Goal: Task Accomplishment & Management: Manage account settings

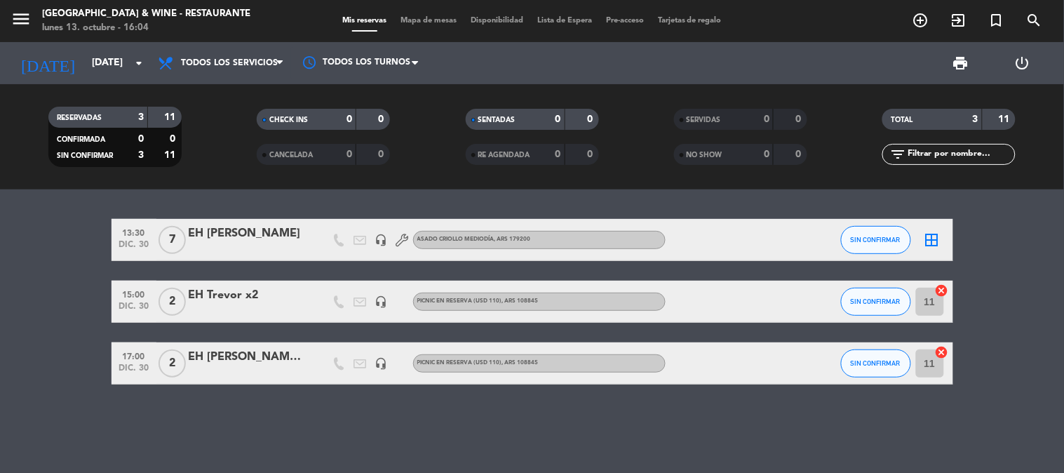
click at [231, 236] on div "EH [PERSON_NAME]" at bounding box center [248, 233] width 119 height 18
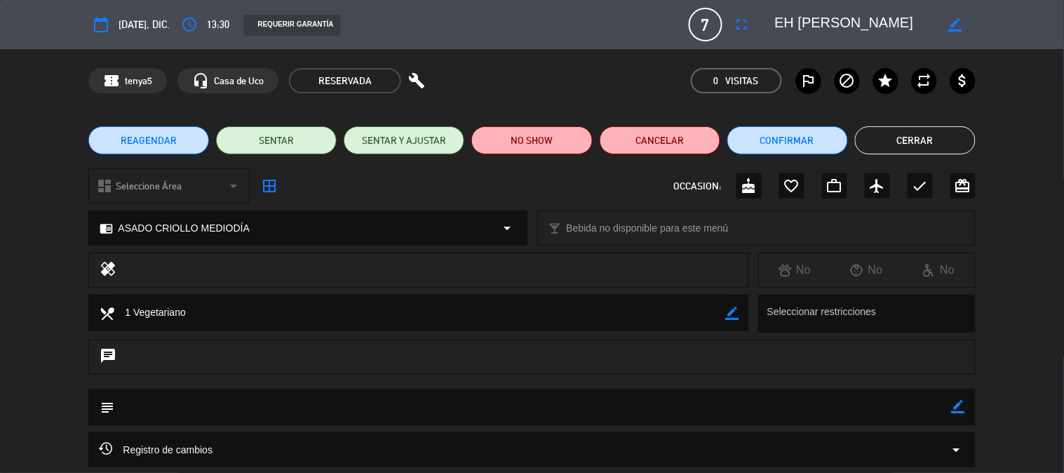
click at [959, 412] on icon "border_color" at bounding box center [958, 406] width 13 height 13
click at [915, 409] on textarea at bounding box center [532, 406] width 837 height 36
click at [950, 410] on textarea at bounding box center [532, 406] width 837 height 36
type textarea "1 Vegetariano"
click at [952, 410] on icon at bounding box center [958, 406] width 13 height 13
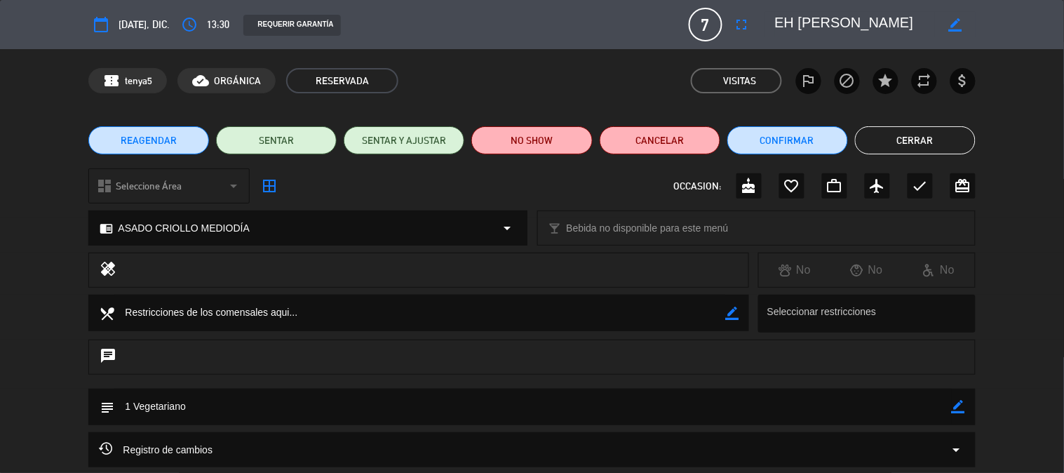
click at [941, 141] on button "Cerrar" at bounding box center [915, 140] width 121 height 28
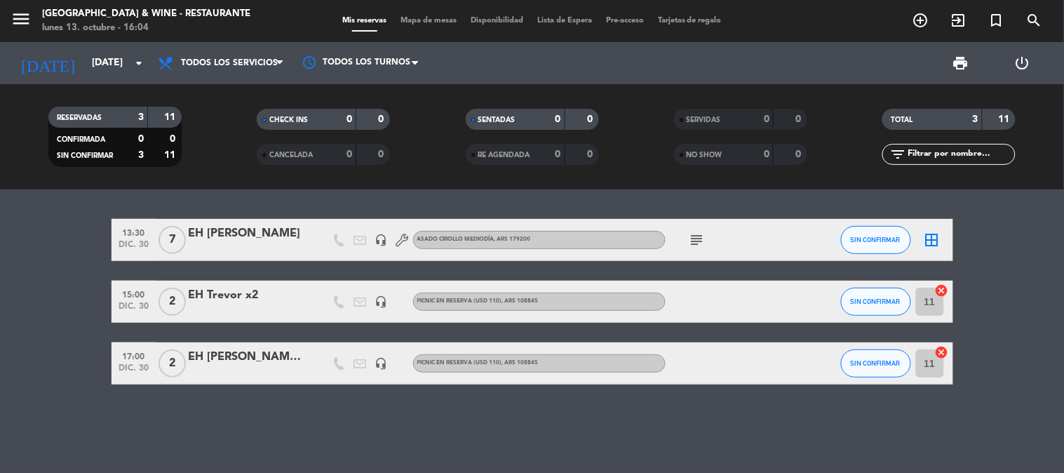
click at [694, 237] on icon "subject" at bounding box center [697, 239] width 17 height 17
click at [76, 229] on bookings-row "13:30 [DATE] 7 EH [PERSON_NAME] headset_mic ASADO CRIOLLO MEDIODÍA , ARS 179200…" at bounding box center [532, 301] width 1064 height 165
click at [100, 67] on input "[DATE]" at bounding box center [151, 62] width 133 height 25
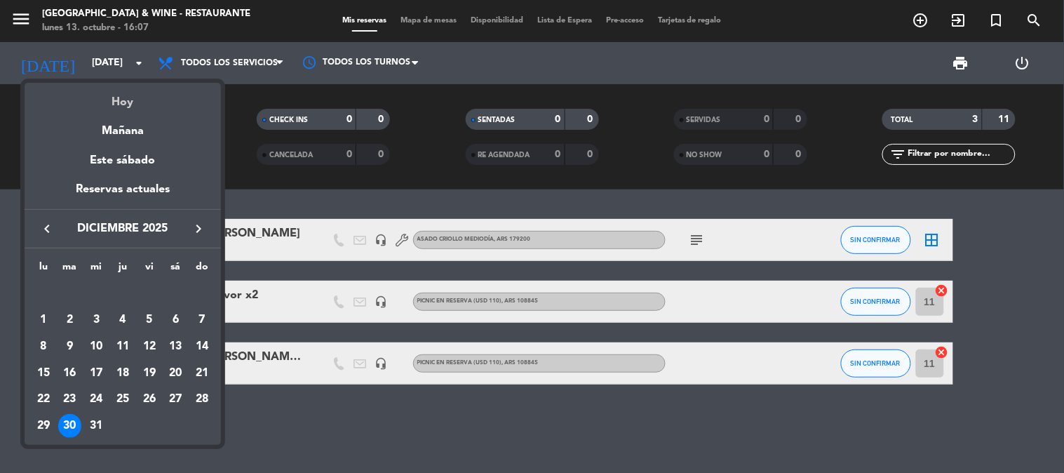
click at [116, 100] on div "Hoy" at bounding box center [123, 97] width 196 height 29
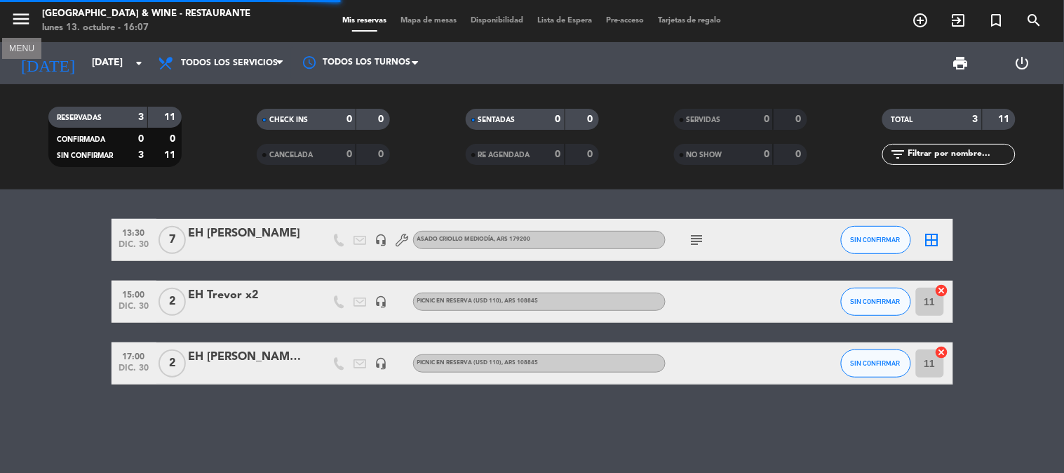
click at [22, 22] on icon "menu" at bounding box center [21, 18] width 21 height 21
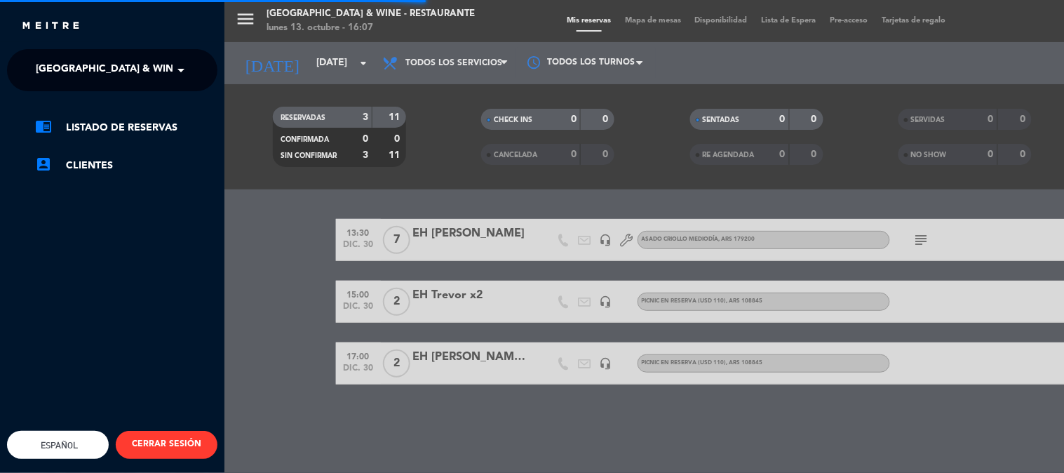
click at [115, 73] on span "[GEOGRAPHIC_DATA] & Wine - Restaurante" at bounding box center [147, 69] width 222 height 29
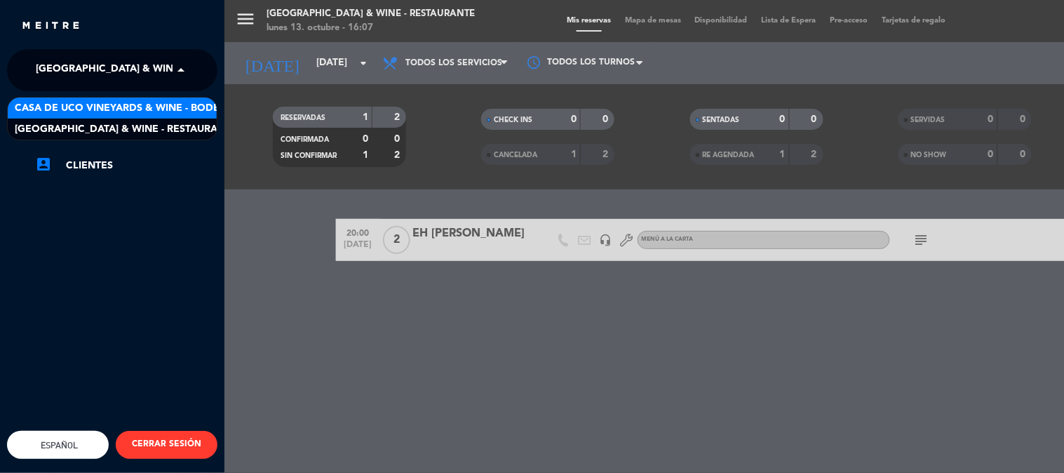
click at [310, 211] on div "menu [GEOGRAPHIC_DATA] & Wine - Restaurante [DATE] 13. octubre - 16:07 Mis rese…" at bounding box center [756, 236] width 1064 height 473
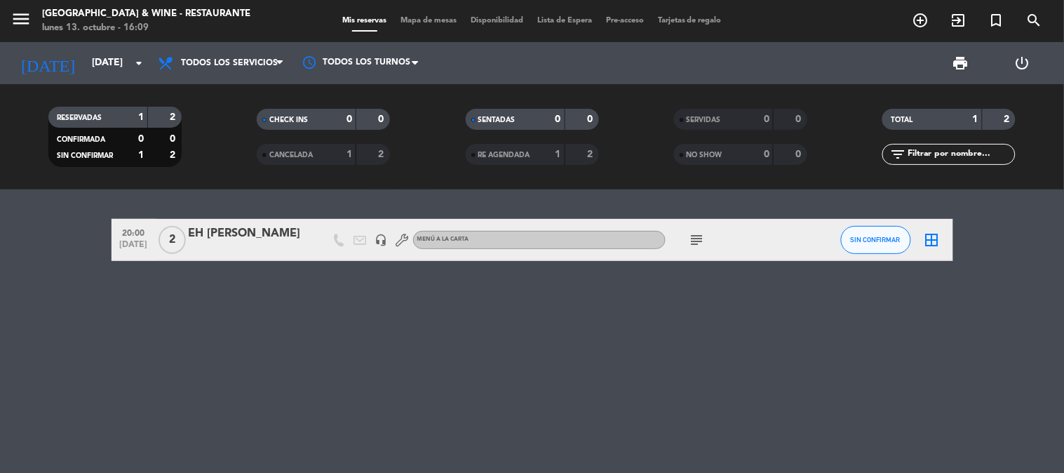
click at [562, 297] on div "20:00 [DATE] 2 EH [PERSON_NAME] headset_mic MENÚ A LA CARTA subject SIN CONFIRM…" at bounding box center [532, 330] width 1064 height 283
click at [107, 58] on input "[DATE]" at bounding box center [151, 62] width 133 height 25
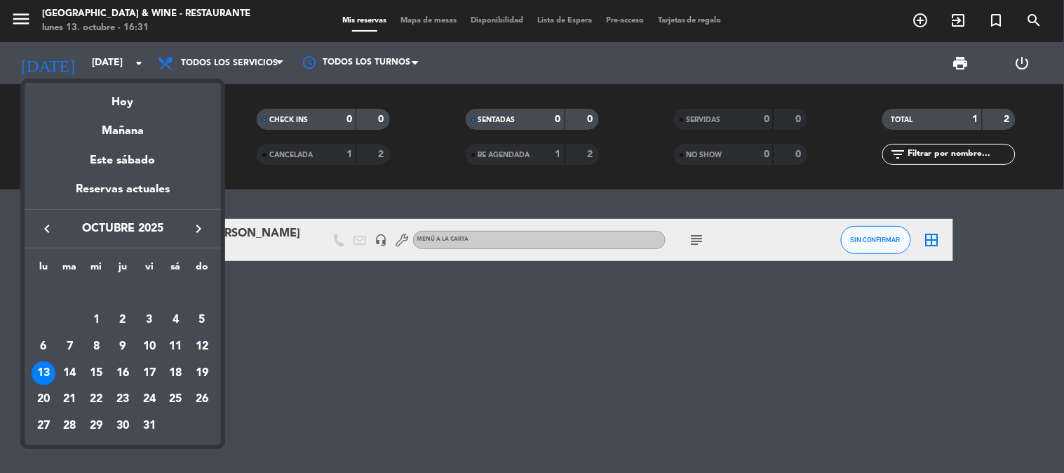
click at [194, 230] on icon "keyboard_arrow_right" at bounding box center [198, 228] width 17 height 17
click at [201, 351] on div "16" at bounding box center [202, 346] width 24 height 24
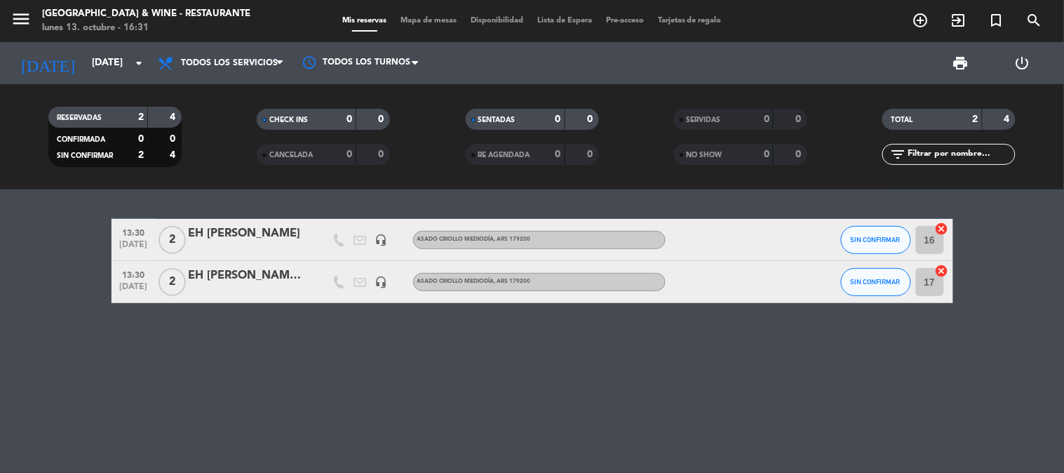
click at [306, 370] on div "13:30 [DATE] 2 EH [PERSON_NAME] headset_mic ASADO CRIOLLO MEDIODÍA , ARS 179200…" at bounding box center [532, 330] width 1064 height 283
click at [142, 275] on span "13:30" at bounding box center [133, 274] width 35 height 16
click at [26, 233] on bookings-row "13:30 [DATE] 2 EH [PERSON_NAME] headset_mic ASADO CRIOLLO MEDIODÍA , ARS 179200…" at bounding box center [532, 261] width 1064 height 84
click at [124, 48] on div "[DATE] [DATE] arrow_drop_down" at bounding box center [81, 63] width 140 height 31
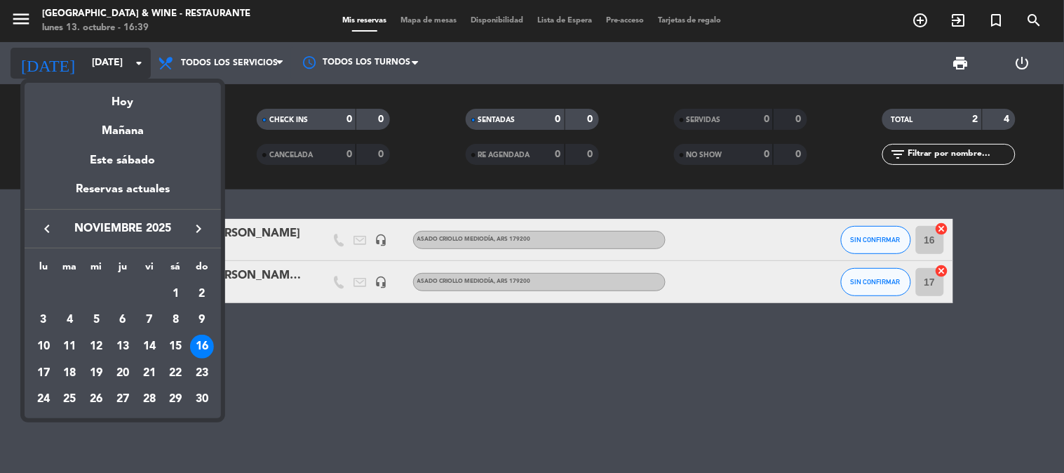
click at [124, 47] on div at bounding box center [532, 236] width 1064 height 473
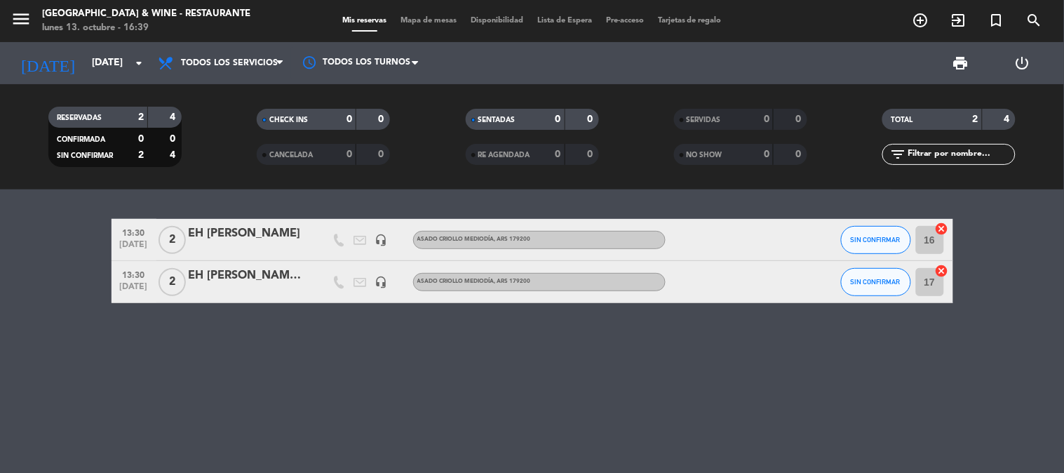
click at [118, 283] on span "[DATE]" at bounding box center [133, 290] width 35 height 16
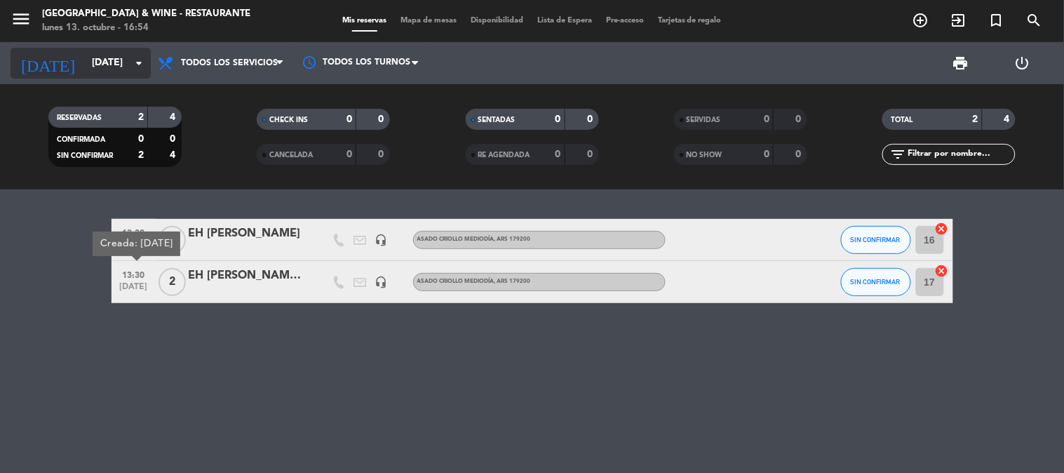
click at [115, 58] on input "[DATE]" at bounding box center [151, 62] width 133 height 25
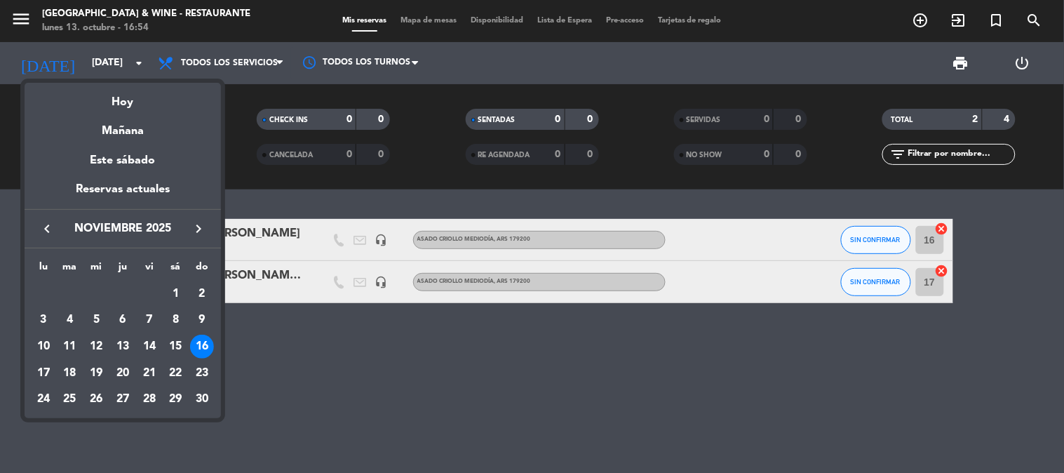
click at [203, 222] on icon "keyboard_arrow_right" at bounding box center [198, 228] width 17 height 17
click at [73, 422] on div "30" at bounding box center [70, 426] width 24 height 24
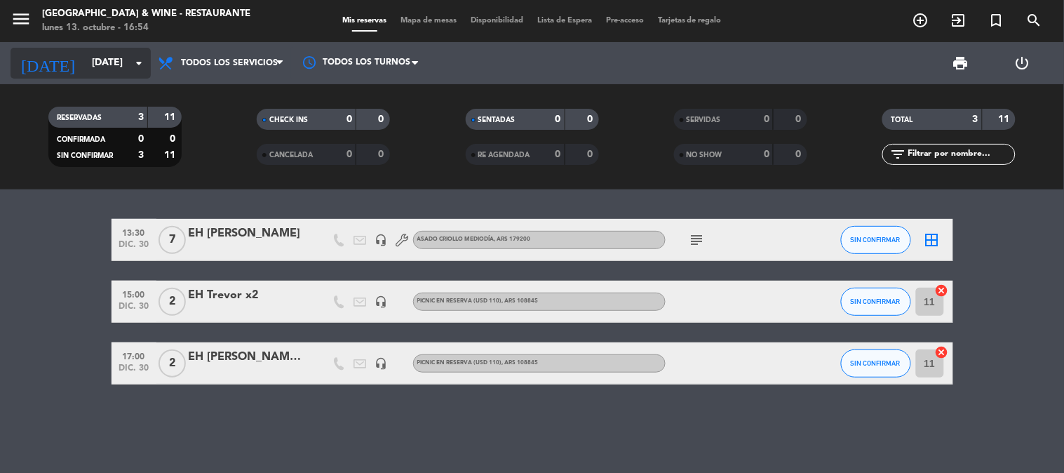
click at [95, 64] on input "[DATE]" at bounding box center [151, 62] width 133 height 25
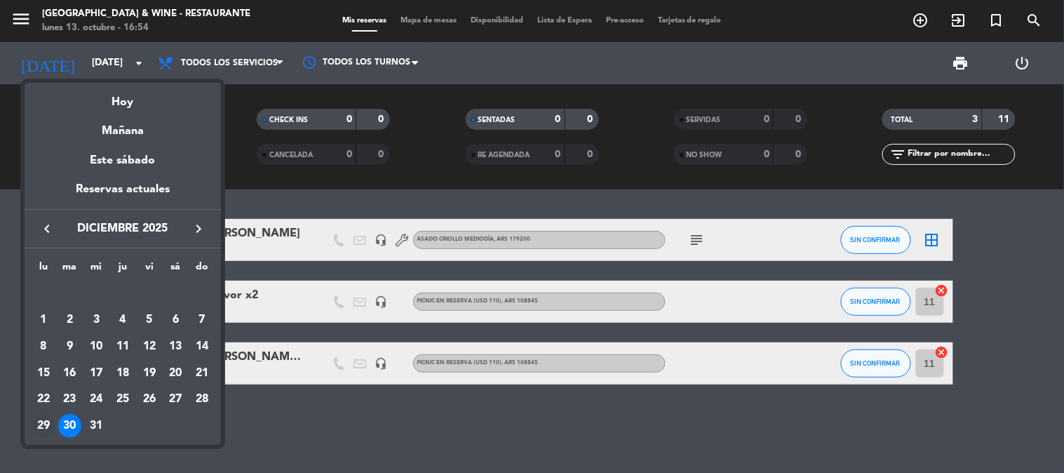
click at [50, 419] on div "29" at bounding box center [44, 426] width 24 height 24
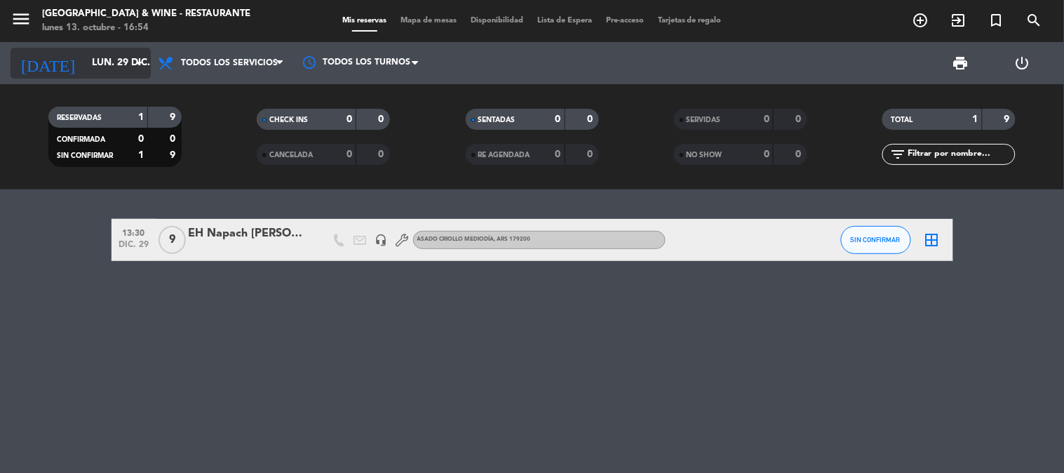
click at [85, 67] on input "lun. 29 dic." at bounding box center [151, 62] width 133 height 25
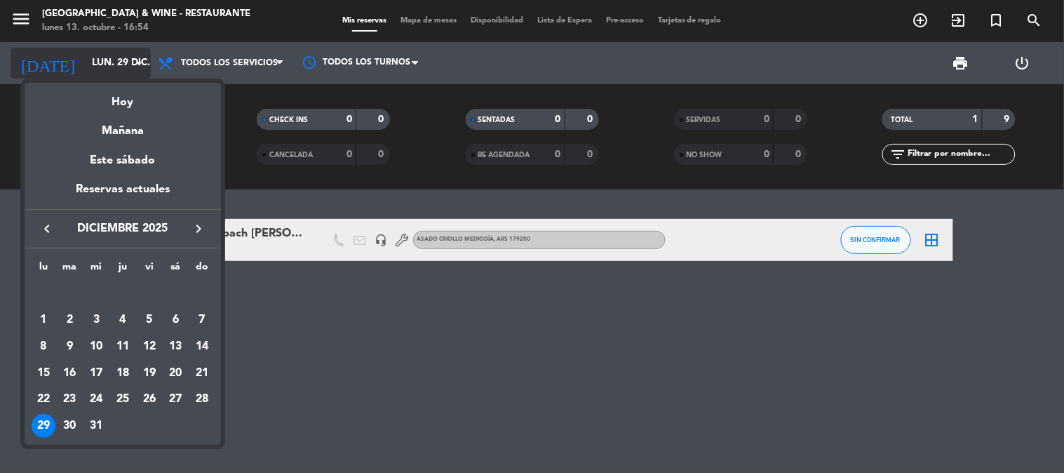
click at [81, 67] on div at bounding box center [532, 236] width 1064 height 473
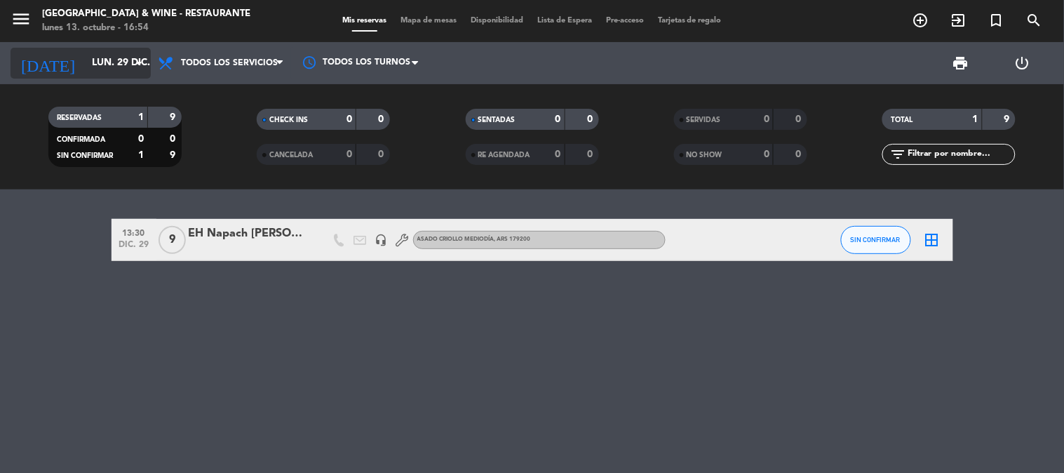
click at [85, 67] on input "lun. 29 dic." at bounding box center [151, 62] width 133 height 25
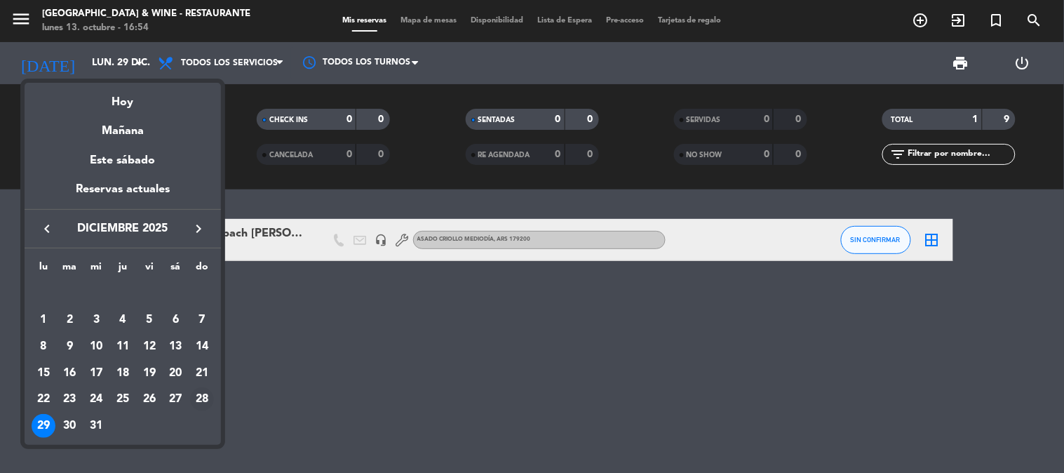
click at [198, 401] on div "28" at bounding box center [202, 399] width 24 height 24
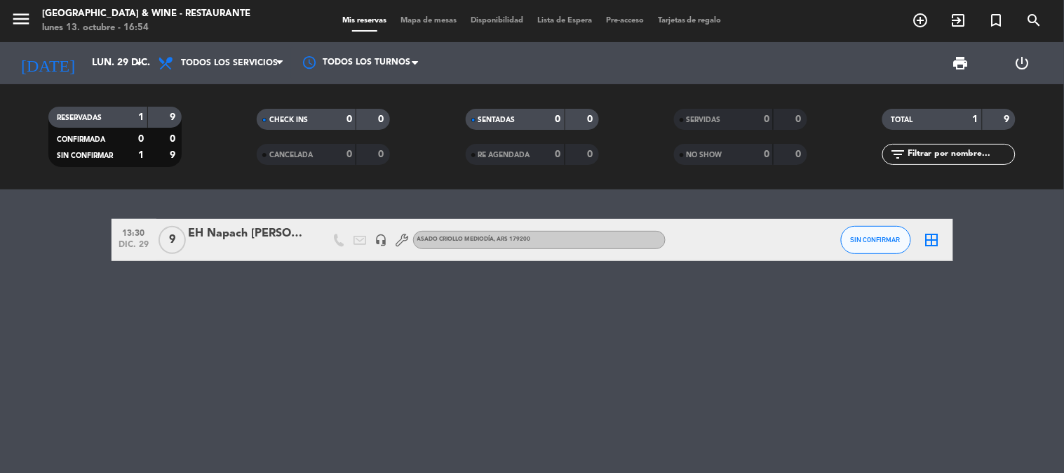
type input "[DATE]"
